Goal: Transaction & Acquisition: Purchase product/service

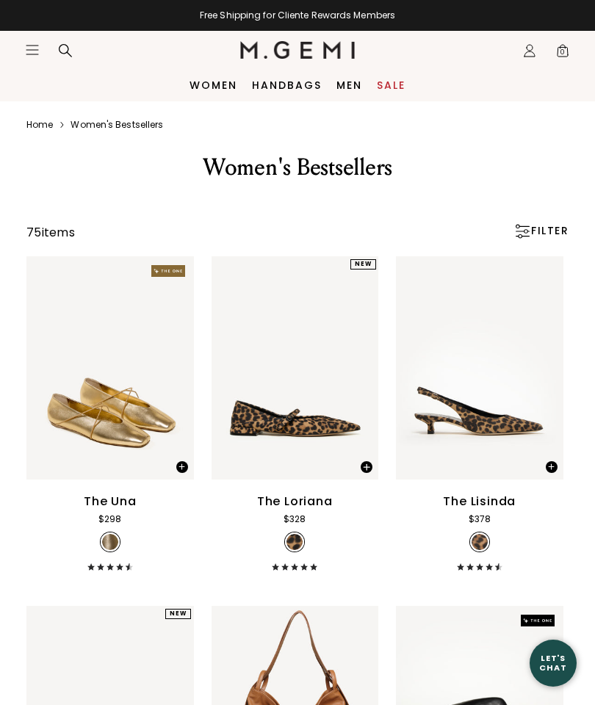
click at [34, 57] on icon "Icons/20x20/hamburger@2x" at bounding box center [32, 50] width 15 height 15
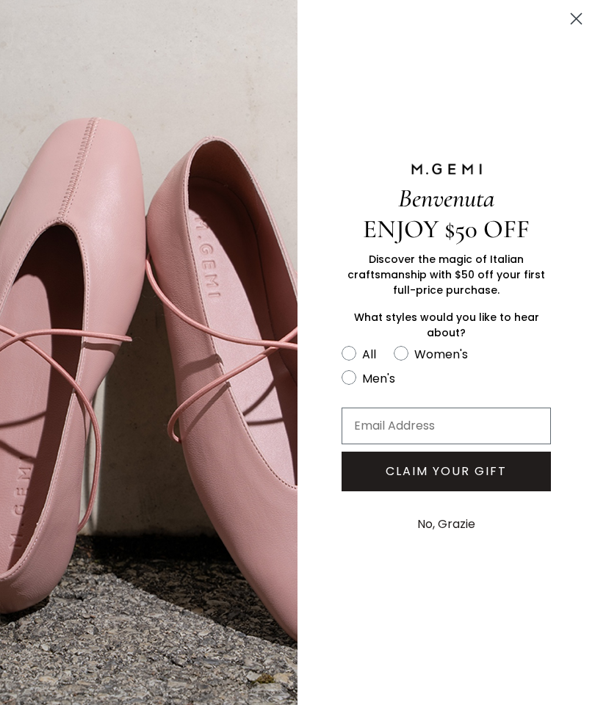
click at [584, 26] on circle "Close dialog" at bounding box center [576, 19] width 24 height 24
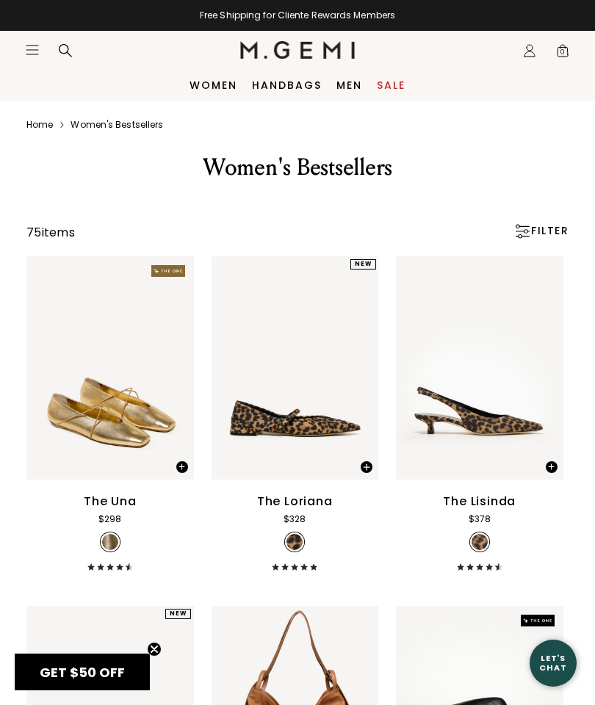
click at [32, 48] on icon "Icons/20x20/hamburger@2x" at bounding box center [32, 50] width 15 height 15
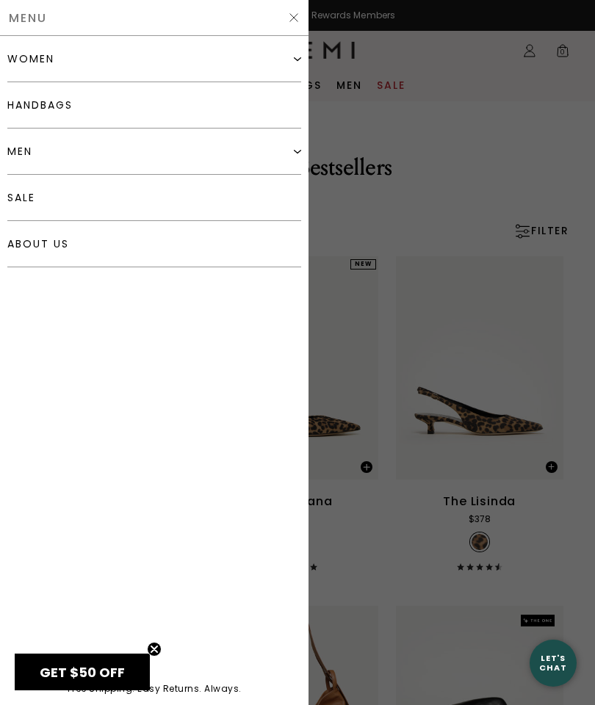
click at [37, 209] on link "sale" at bounding box center [154, 198] width 294 height 46
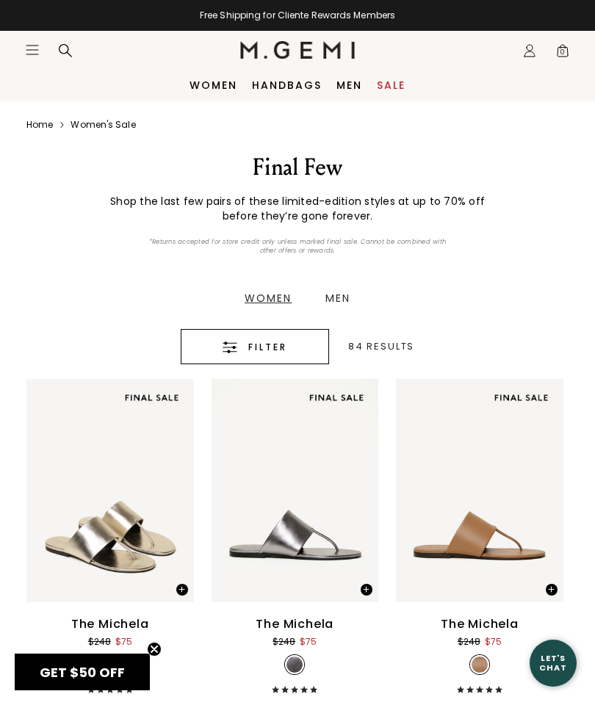
click at [264, 293] on div "Women" at bounding box center [268, 298] width 47 height 10
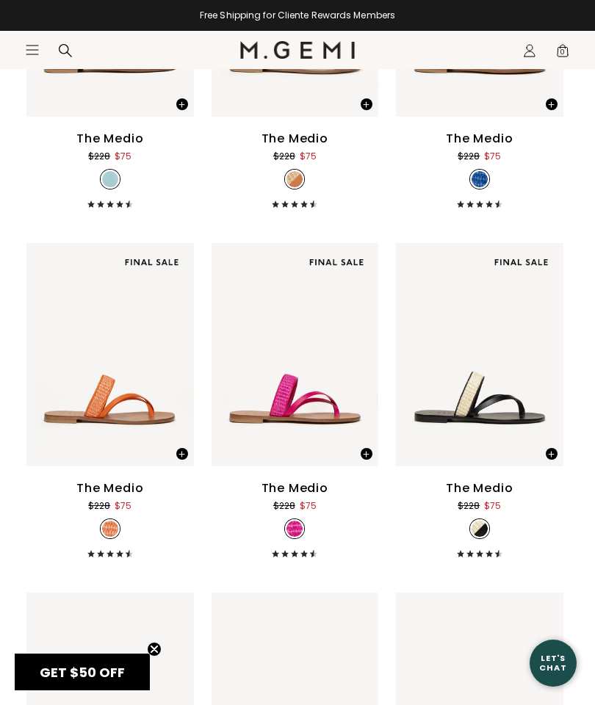
scroll to position [2639, 0]
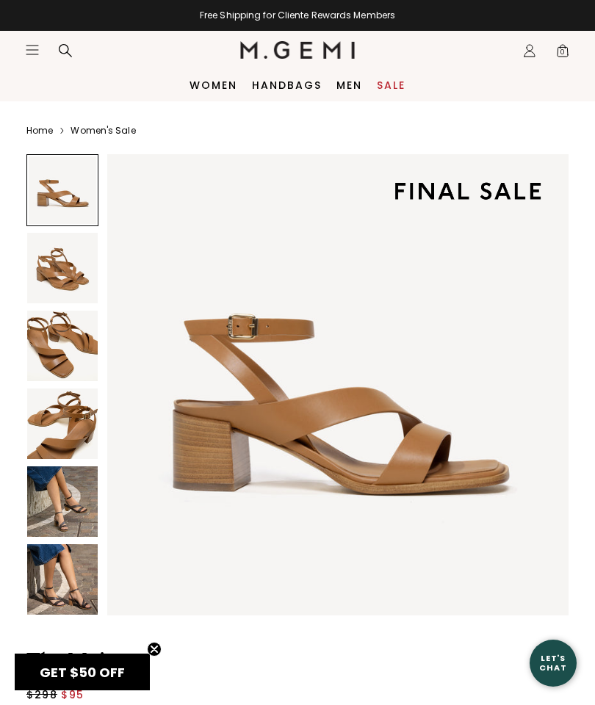
click at [47, 576] on img at bounding box center [62, 579] width 70 height 70
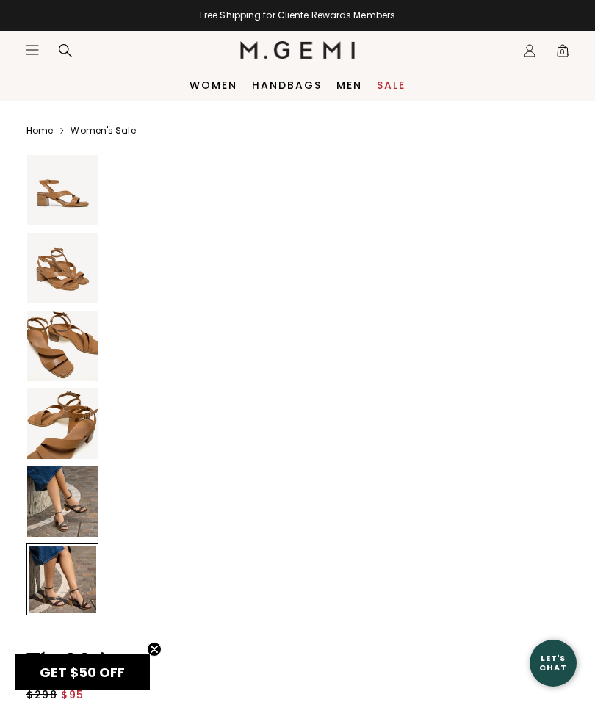
scroll to position [2379, 0]
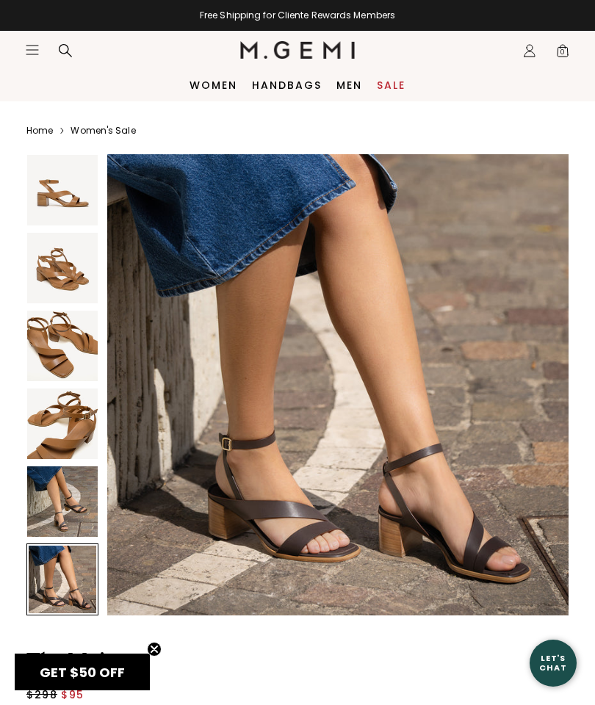
click at [46, 507] on img at bounding box center [62, 501] width 70 height 70
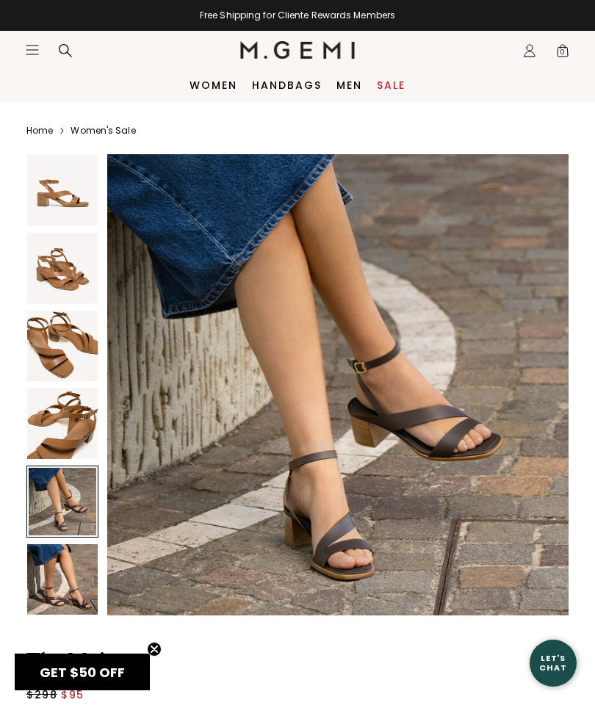
scroll to position [1903, 0]
click at [55, 424] on img at bounding box center [62, 423] width 70 height 70
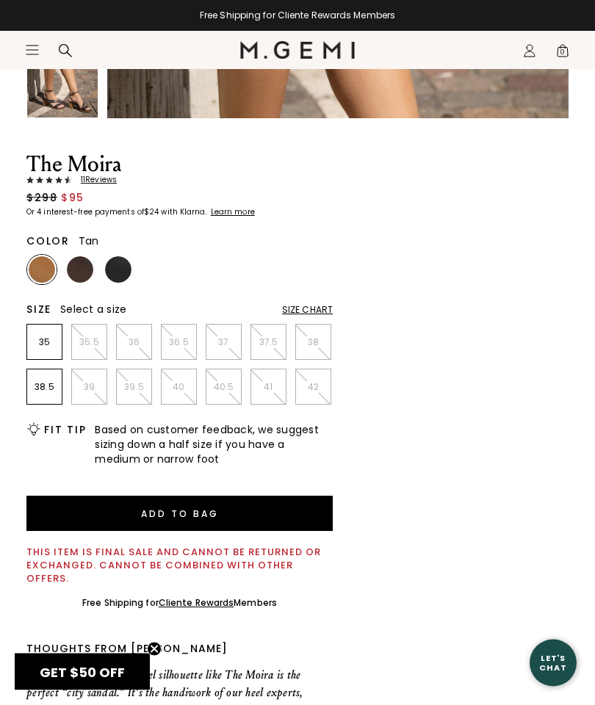
scroll to position [2115, 0]
click at [75, 270] on img at bounding box center [80, 269] width 26 height 26
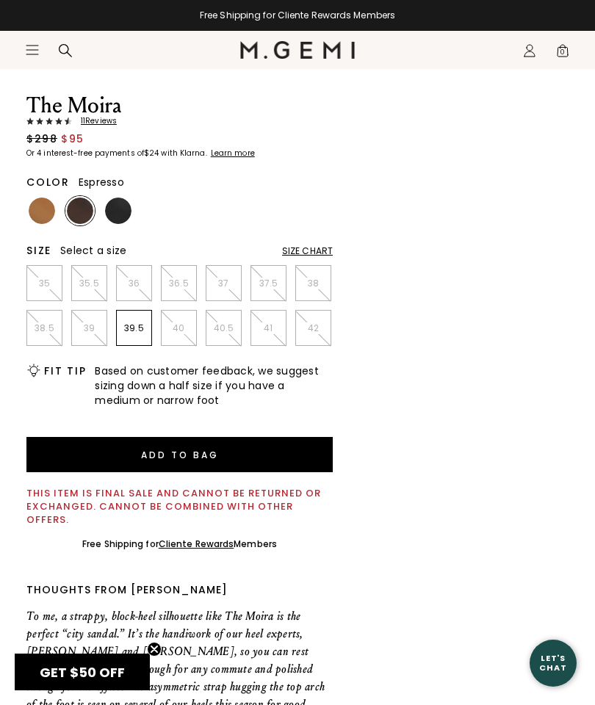
click at [122, 211] on img at bounding box center [118, 211] width 26 height 26
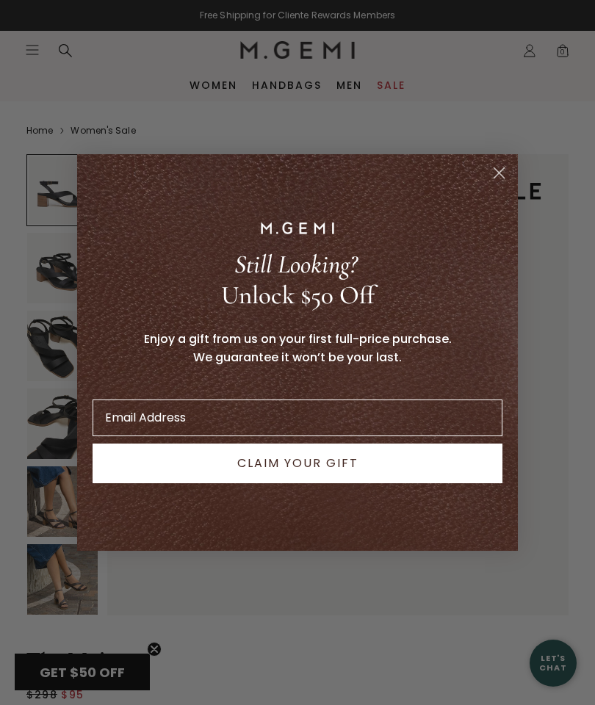
click at [488, 178] on circle "Close dialog" at bounding box center [499, 173] width 24 height 24
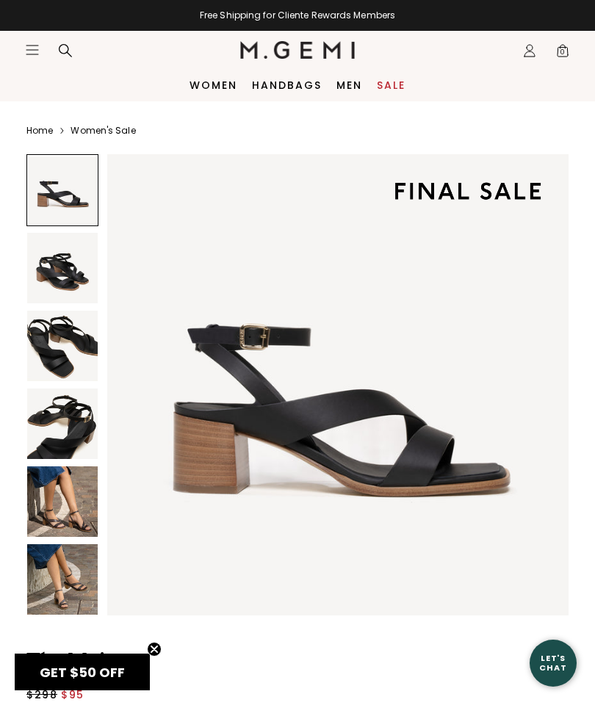
click at [49, 274] on img at bounding box center [62, 268] width 70 height 70
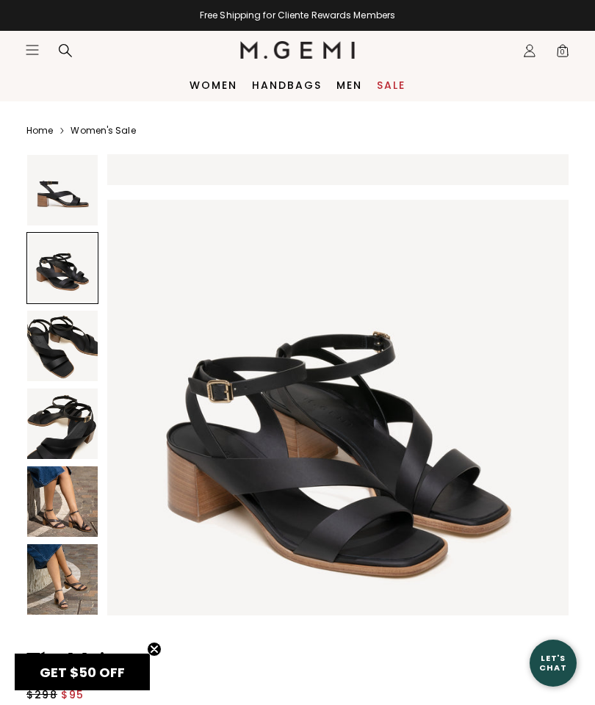
scroll to position [476, 0]
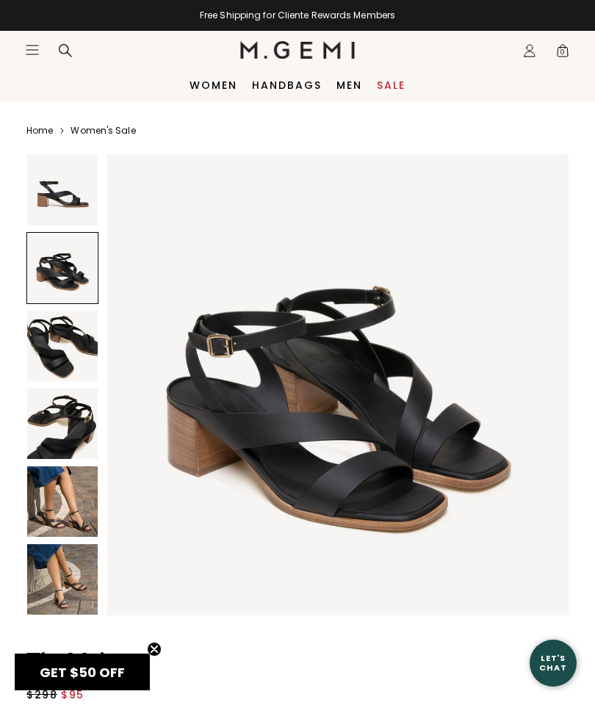
click at [55, 361] on img at bounding box center [62, 346] width 70 height 70
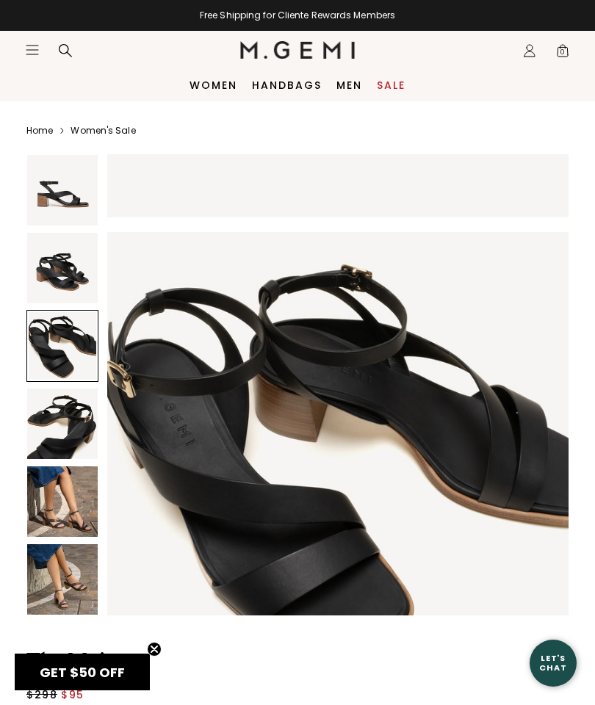
scroll to position [952, 0]
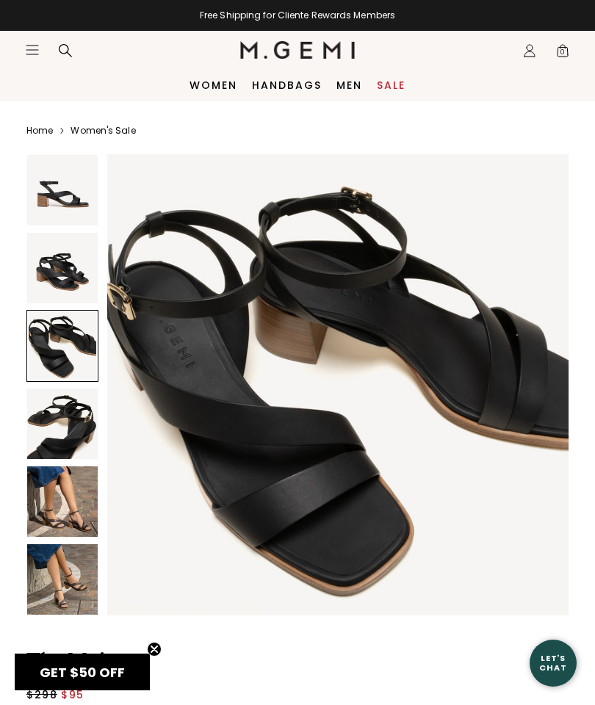
click at [60, 432] on img at bounding box center [62, 423] width 70 height 70
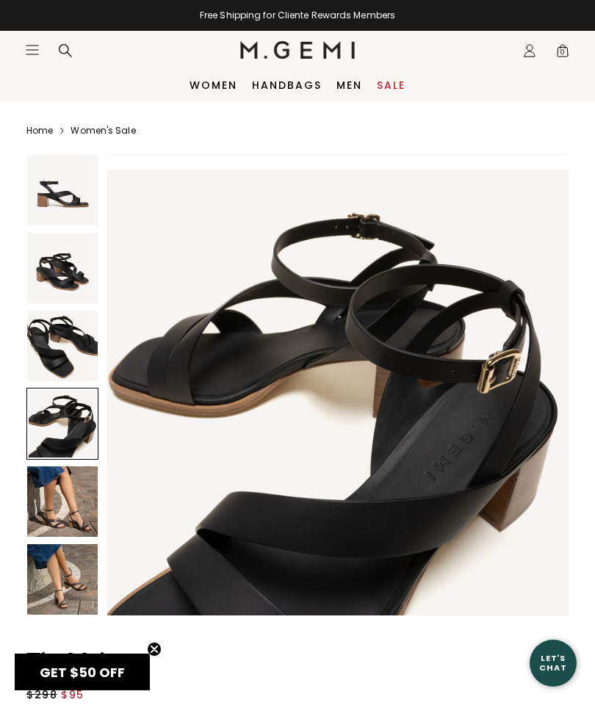
scroll to position [1427, 0]
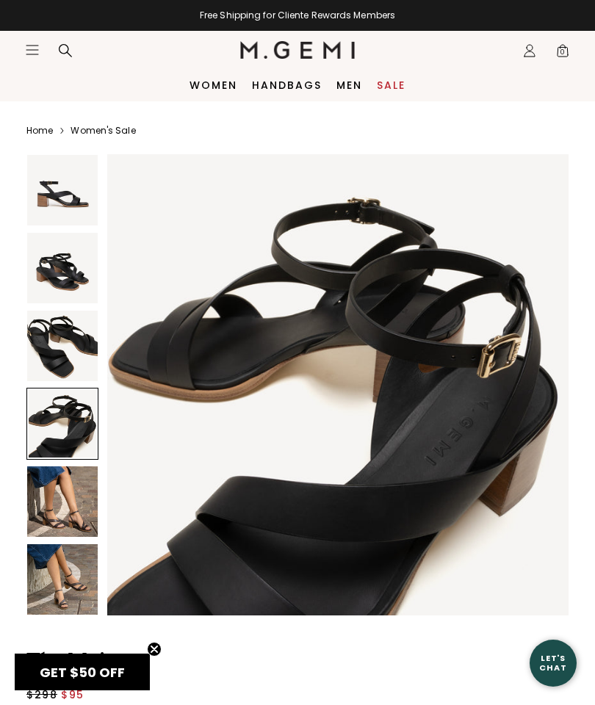
click at [59, 512] on img at bounding box center [62, 501] width 70 height 70
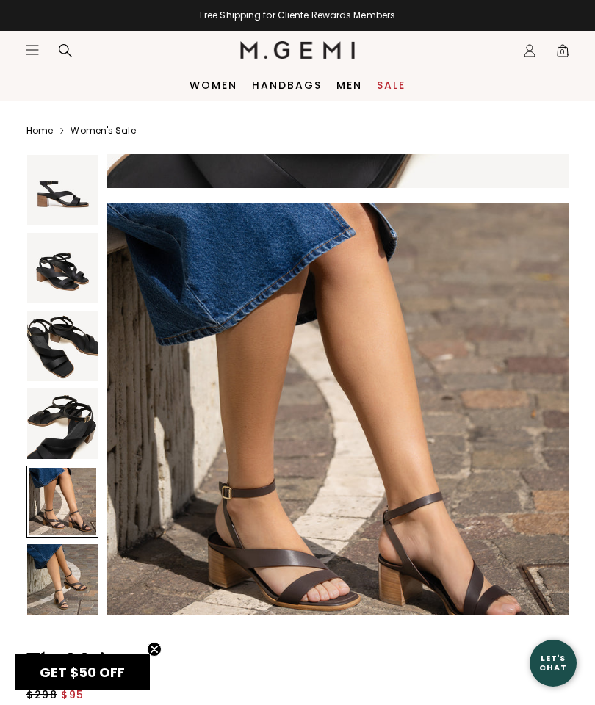
scroll to position [1903, 0]
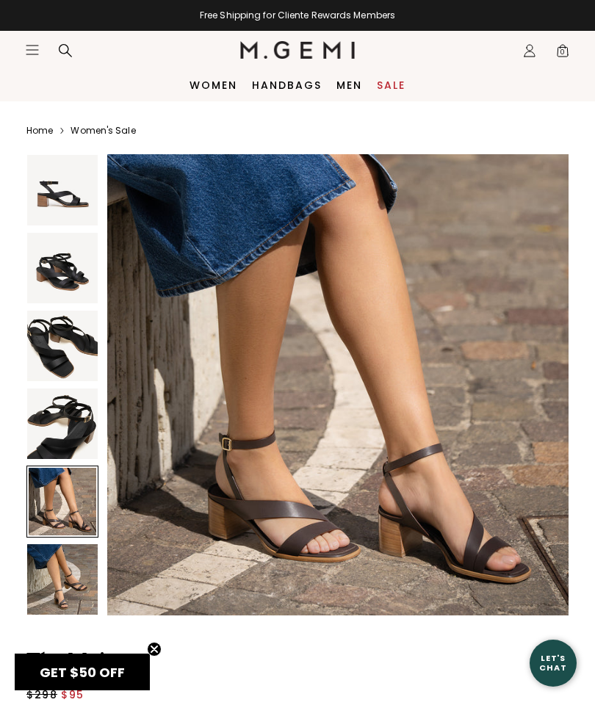
click at [99, 125] on link "Women's Sale" at bounding box center [102, 131] width 65 height 12
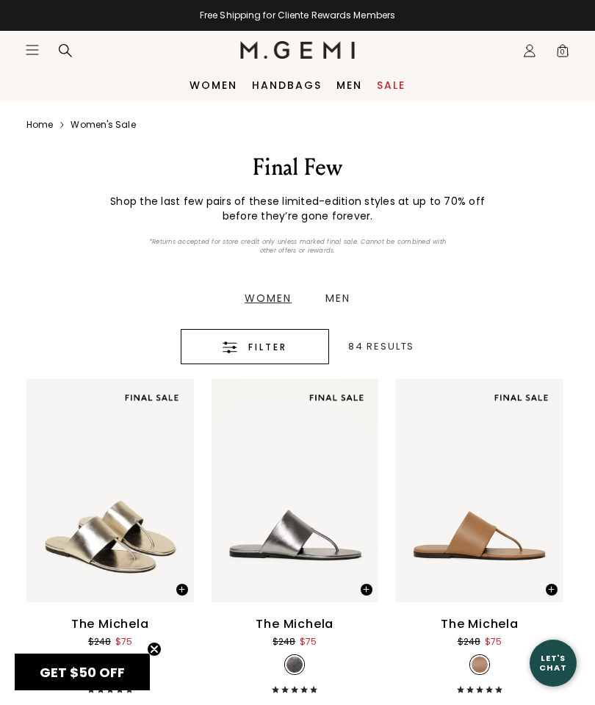
click at [225, 345] on icon "button" at bounding box center [229, 347] width 15 height 12
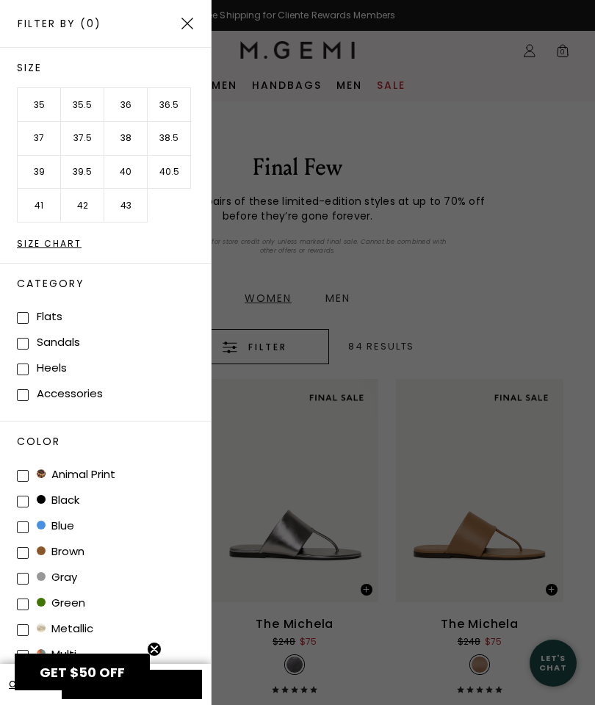
click at [28, 316] on span at bounding box center [23, 318] width 12 height 12
checkbox input "true"
click at [24, 470] on span at bounding box center [23, 476] width 12 height 12
checkbox print "true"
click at [157, 652] on icon "Close teaser" at bounding box center [154, 649] width 6 height 6
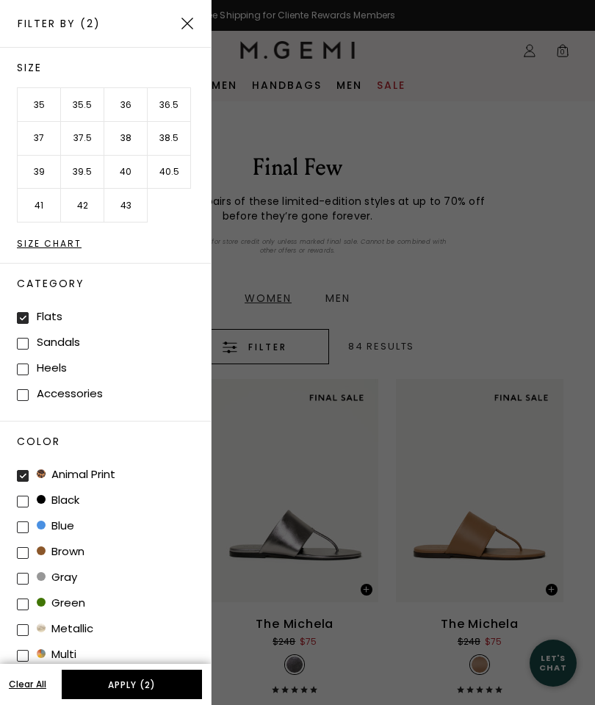
click at [116, 678] on button "Apply (2)" at bounding box center [132, 684] width 140 height 29
